Goal: Find specific fact: Find specific fact

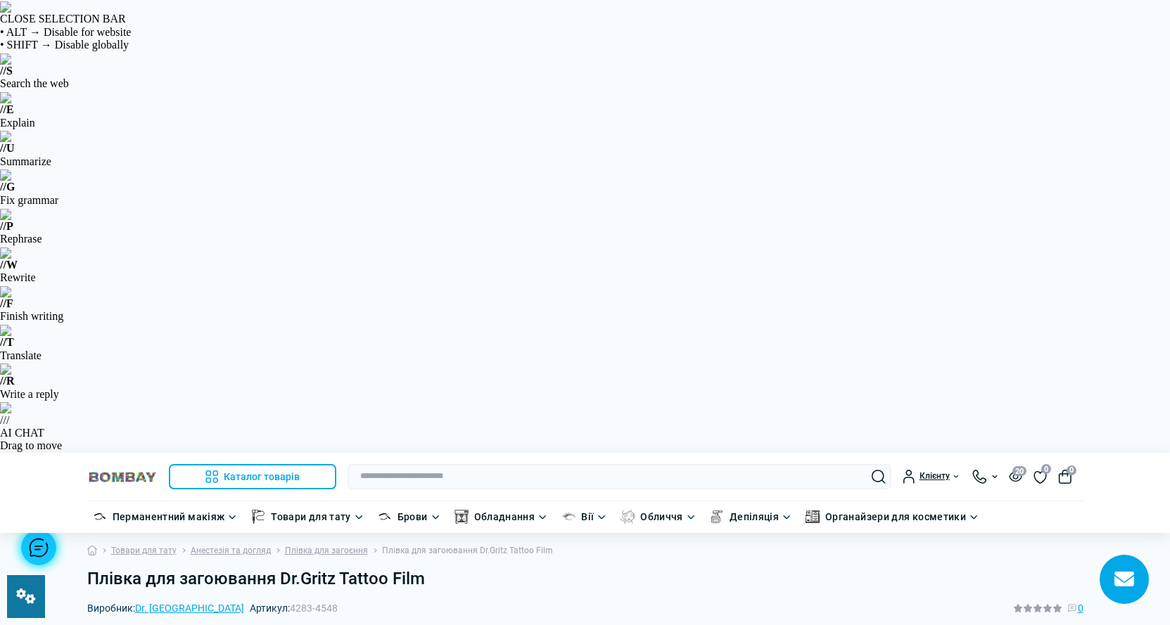
click at [344, 569] on h1 "Плівка для загоювання Dr.Gritz Tattoo Film" at bounding box center [585, 579] width 996 height 20
drag, startPoint x: 293, startPoint y: 207, endPoint x: 300, endPoint y: 212, distance: 8.0
drag, startPoint x: 676, startPoint y: 158, endPoint x: 647, endPoint y: 148, distance: 30.5
click at [676, 601] on div "Виробник: Dr. Gritz Артикул: 4283-4548 0" at bounding box center [585, 608] width 996 height 15
drag, startPoint x: 245, startPoint y: 151, endPoint x: 222, endPoint y: 151, distance: 23.2
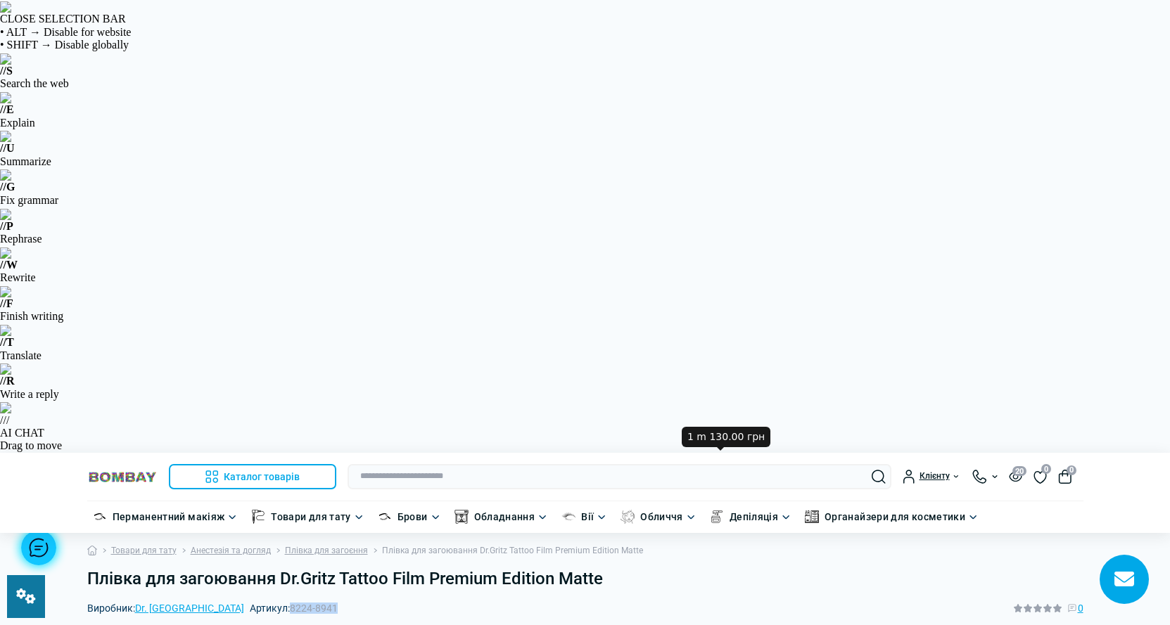
click at [222, 601] on div "Виробник: Dr. [PERSON_NAME]: 8224-8941 0" at bounding box center [585, 608] width 996 height 15
copy span "8224-8941"
